Goal: Find specific page/section: Find specific page/section

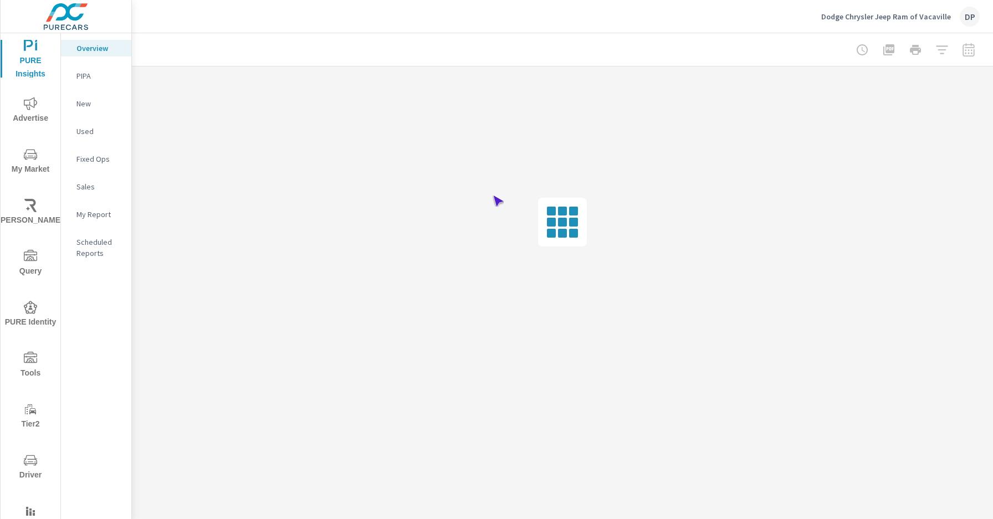
click at [28, 468] on span "Driver" at bounding box center [30, 468] width 53 height 28
